Goal: Transaction & Acquisition: Purchase product/service

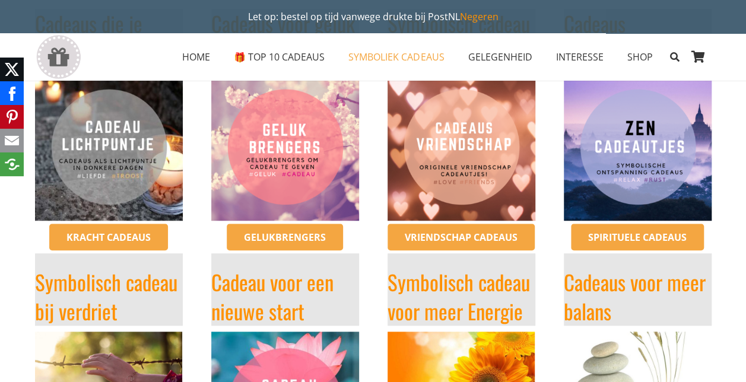
scroll to position [355, 0]
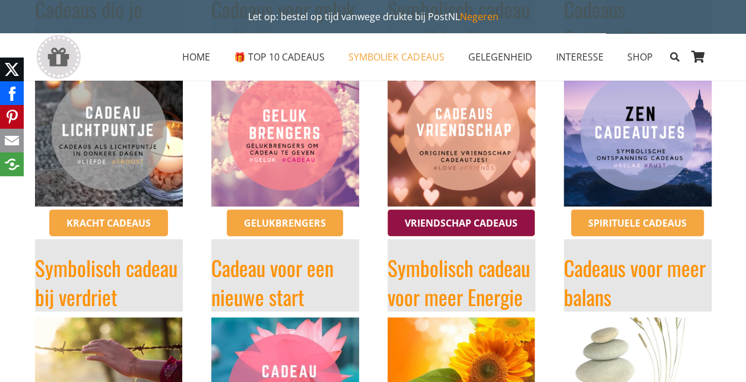
click at [472, 217] on span "Vriendschap cadeaus" at bounding box center [461, 223] width 113 height 13
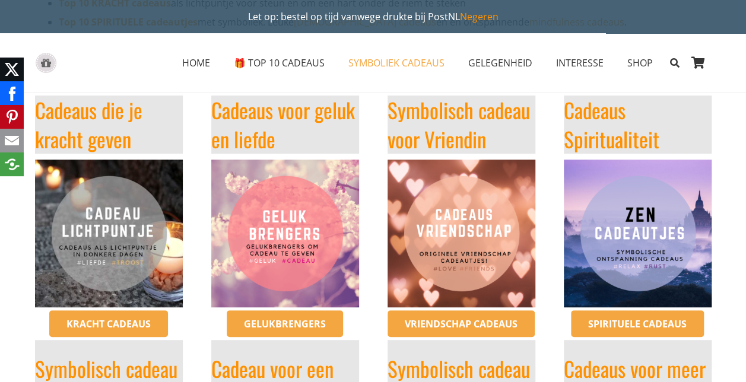
scroll to position [257, 0]
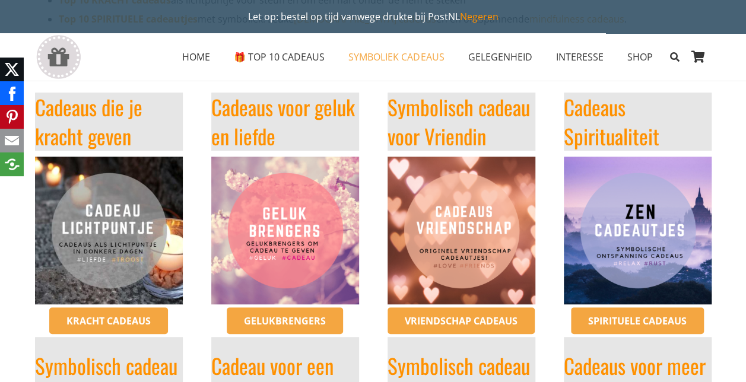
click at [283, 258] on img "Gelukbrengers om cadeau te geven ketting met symboliek vriendschap verjaardag" at bounding box center [285, 231] width 148 height 148
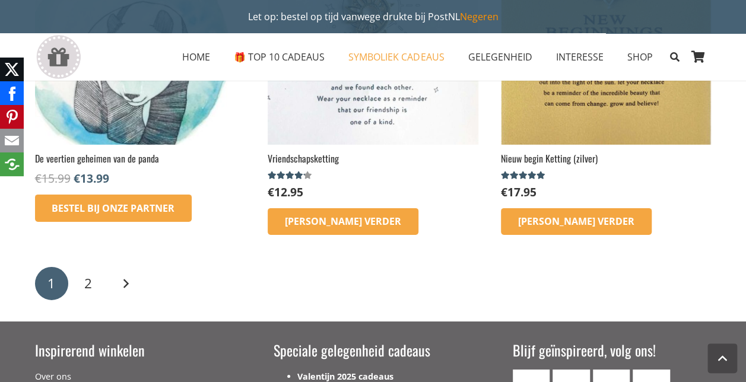
scroll to position [1788, 0]
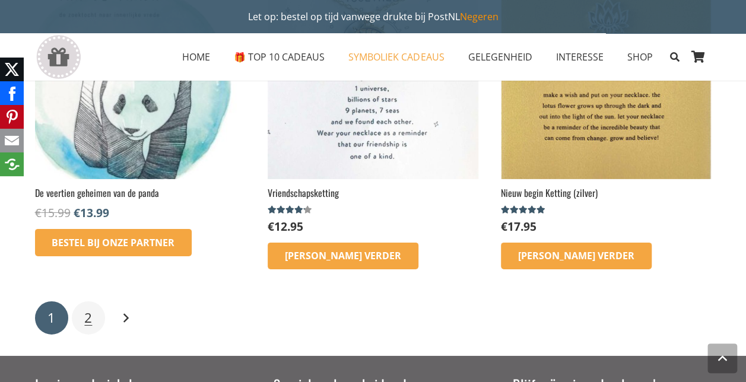
click at [94, 318] on link "2" at bounding box center [88, 317] width 33 height 33
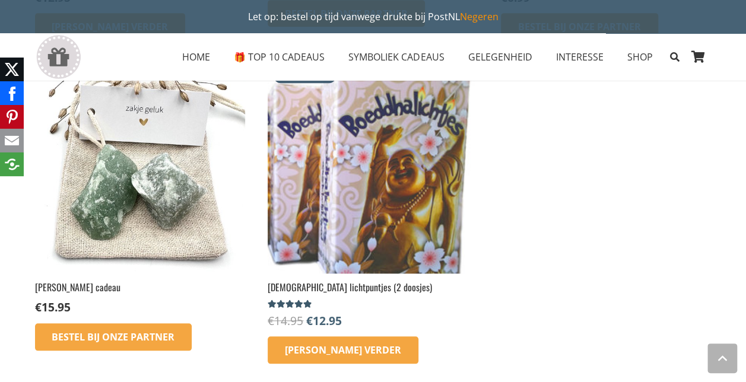
scroll to position [443, 0]
